Goal: Navigation & Orientation: Find specific page/section

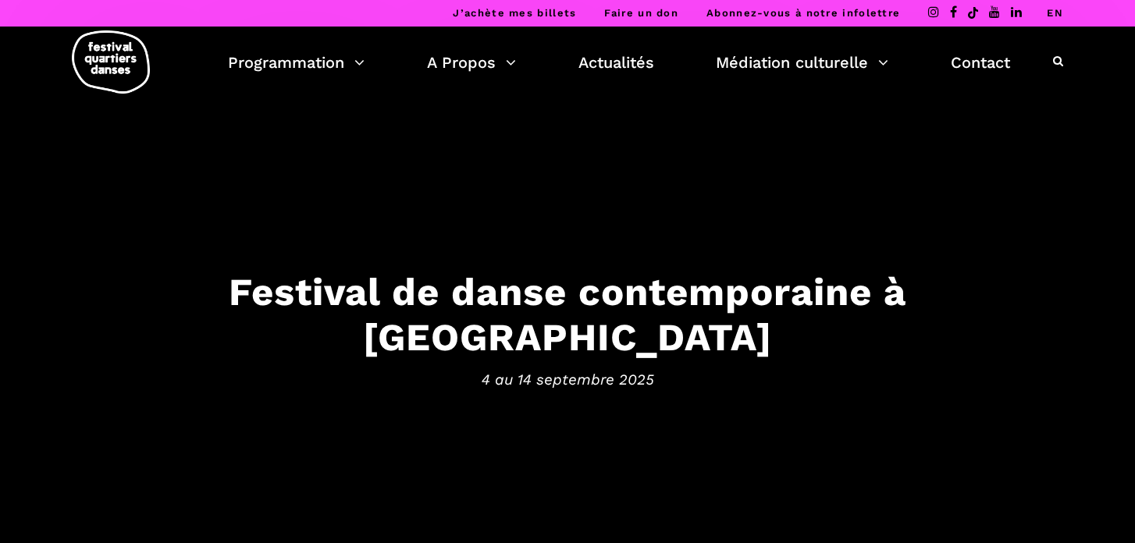
click at [1051, 18] on link "EN" at bounding box center [1055, 13] width 16 height 12
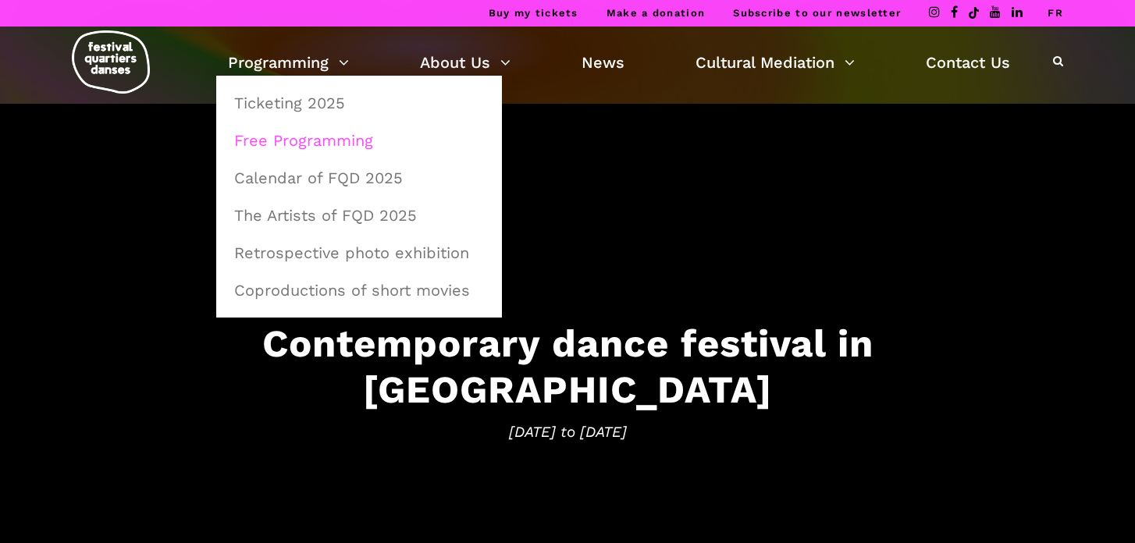
click at [294, 140] on link "Free Programming" at bounding box center [359, 141] width 268 height 36
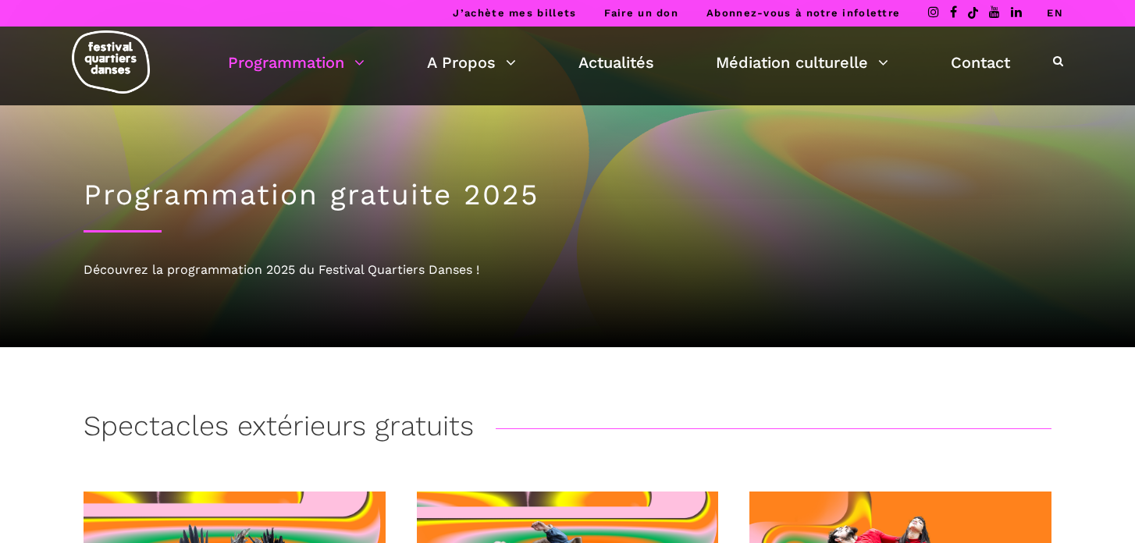
click at [1054, 9] on link "EN" at bounding box center [1055, 13] width 16 height 12
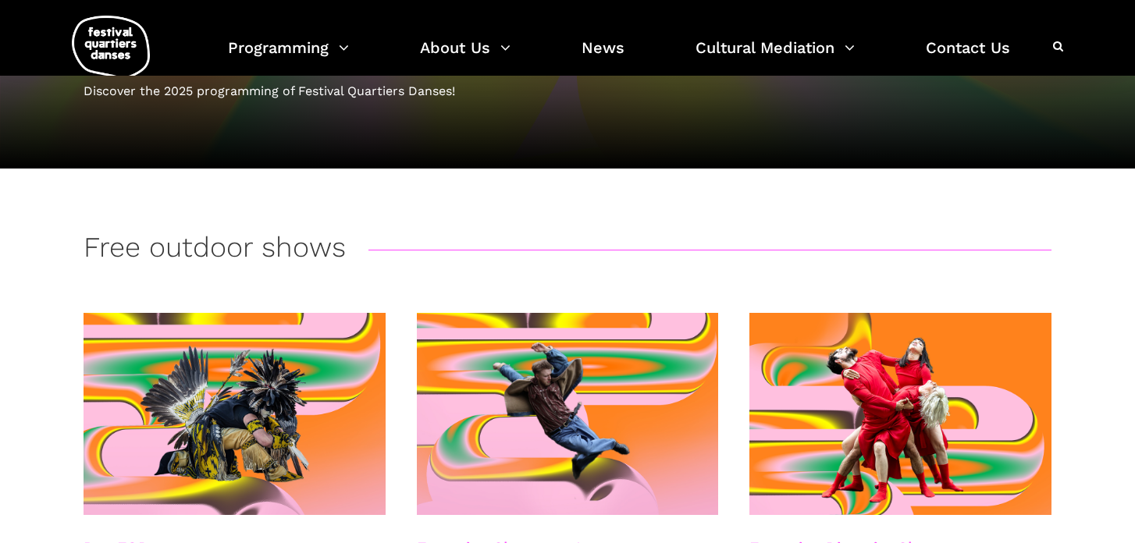
scroll to position [176, 0]
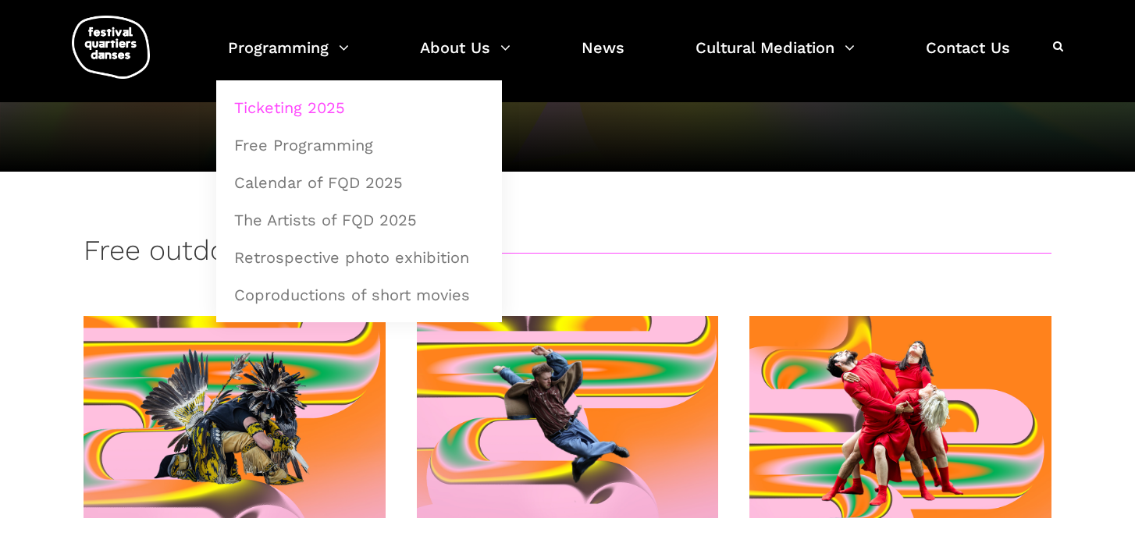
click at [260, 107] on link "Ticketing 2025" at bounding box center [359, 108] width 268 height 36
